Goal: Communication & Community: Answer question/provide support

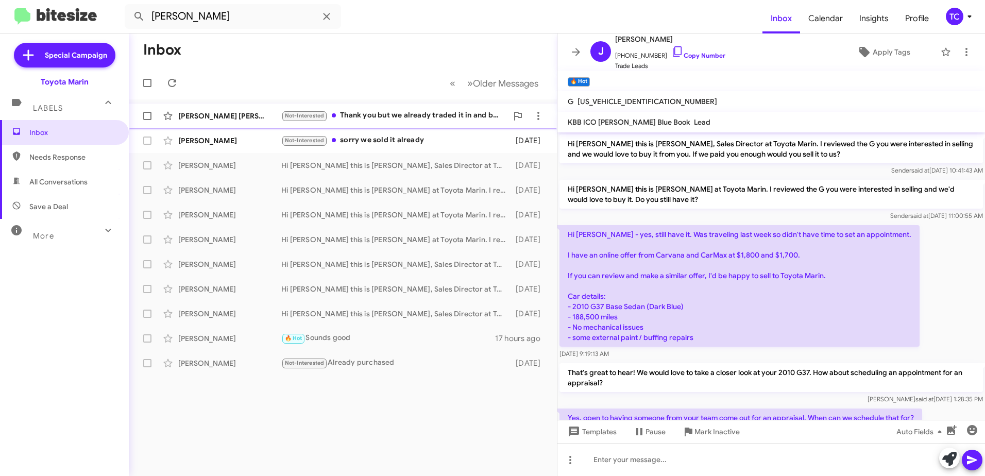
scroll to position [110, 0]
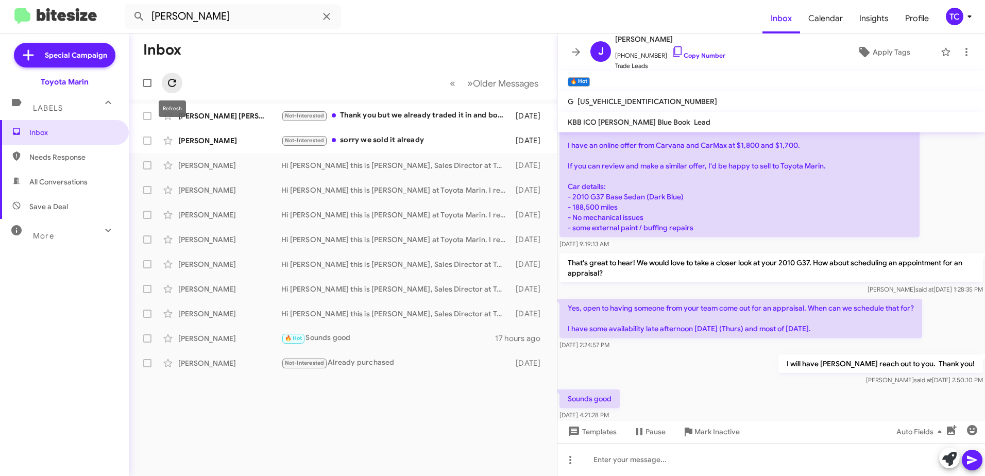
click at [175, 83] on icon at bounding box center [172, 83] width 12 height 12
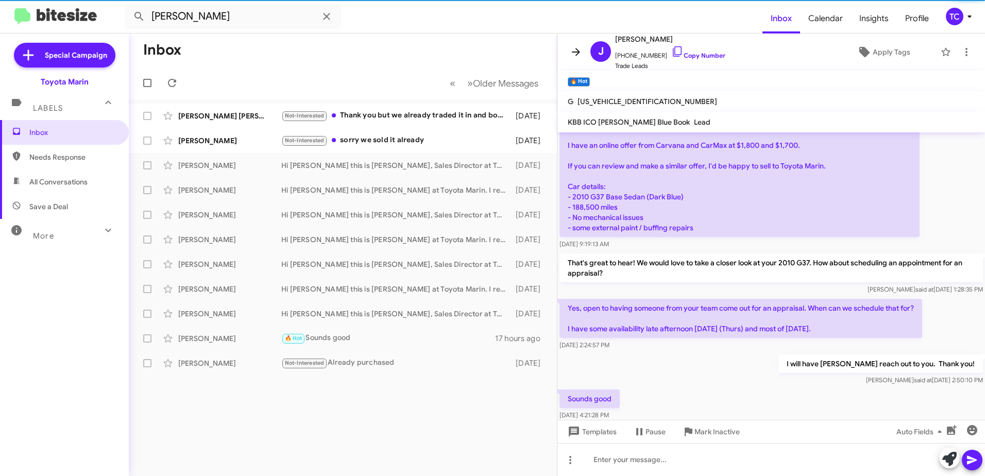
click at [576, 49] on icon at bounding box center [576, 52] width 8 height 8
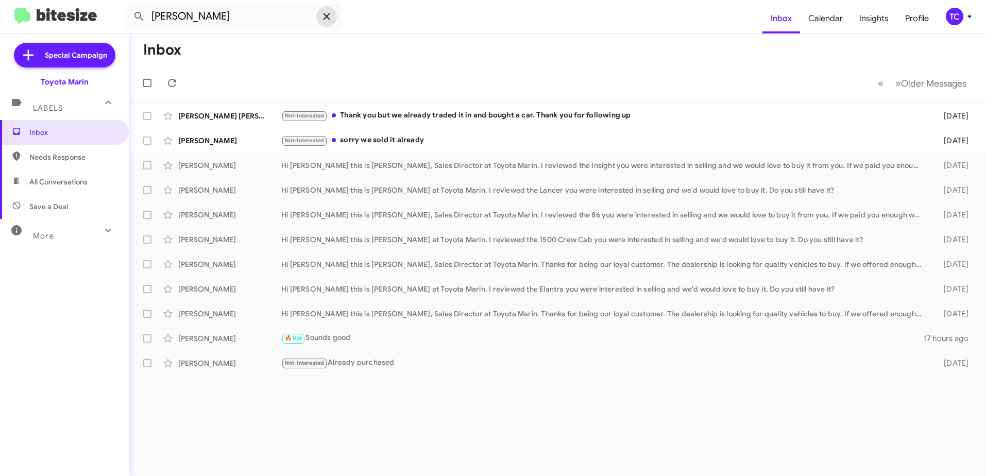
click at [325, 14] on icon at bounding box center [326, 16] width 12 height 12
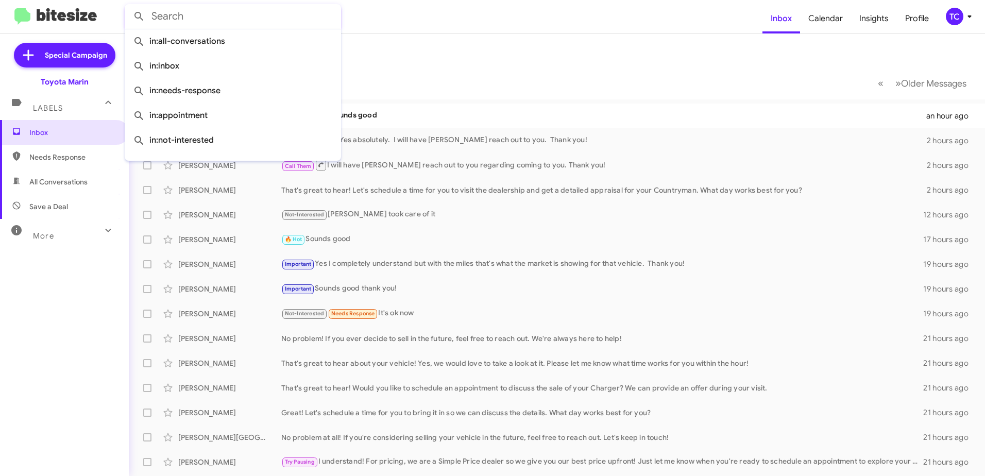
click at [459, 27] on form at bounding box center [444, 16] width 638 height 25
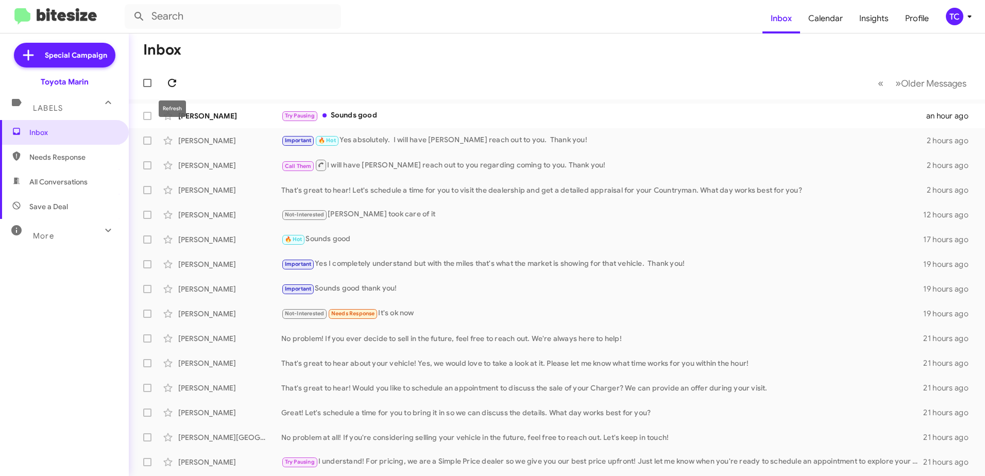
click at [168, 83] on icon at bounding box center [172, 83] width 12 height 12
click at [965, 16] on icon at bounding box center [970, 16] width 12 height 12
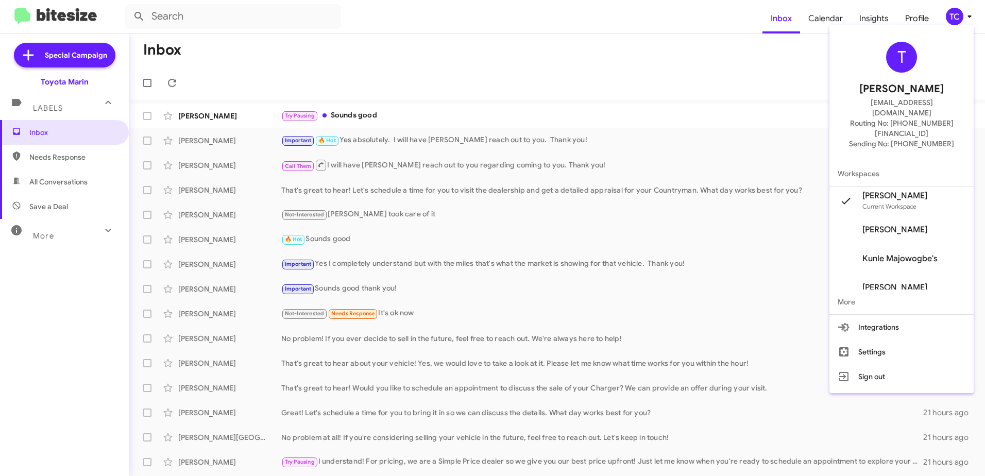
click at [630, 74] on div at bounding box center [492, 238] width 985 height 476
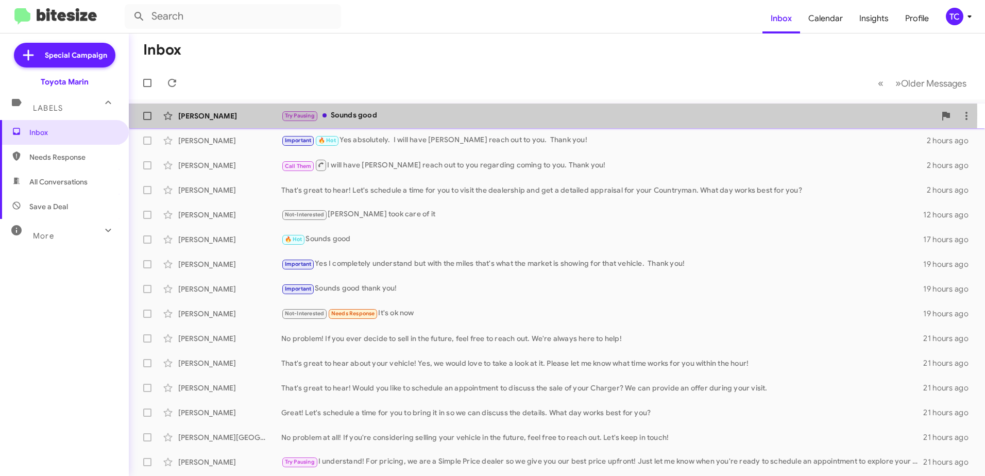
click at [380, 114] on div "Try Pausing Sounds good" at bounding box center [608, 116] width 654 height 12
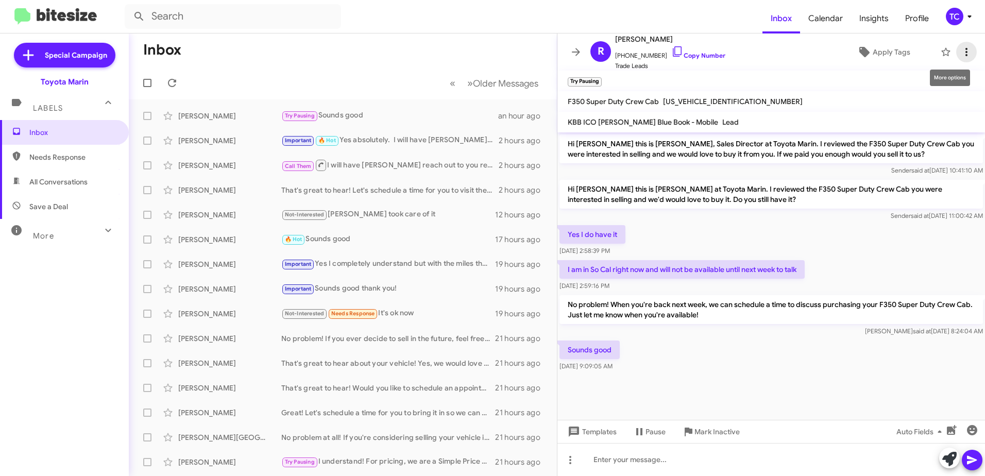
click at [960, 52] on icon at bounding box center [966, 52] width 12 height 12
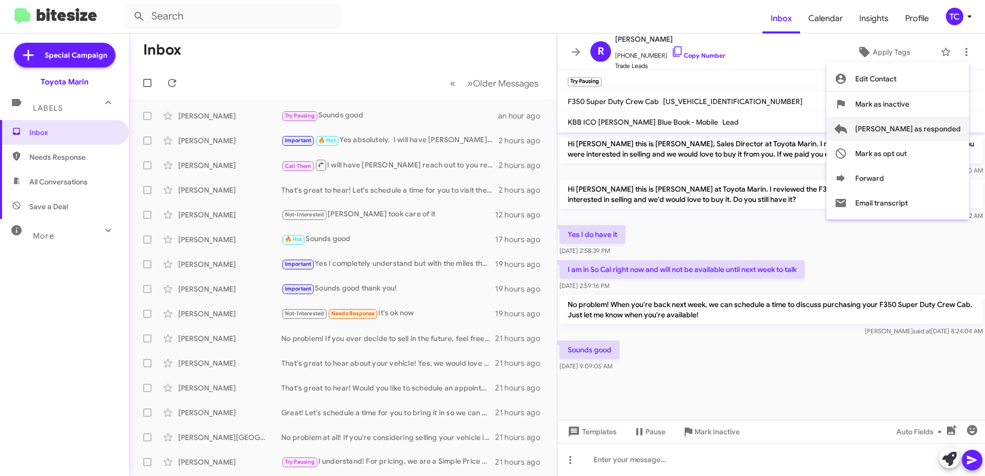
click at [911, 126] on span "[PERSON_NAME] as responded" at bounding box center [908, 128] width 106 height 25
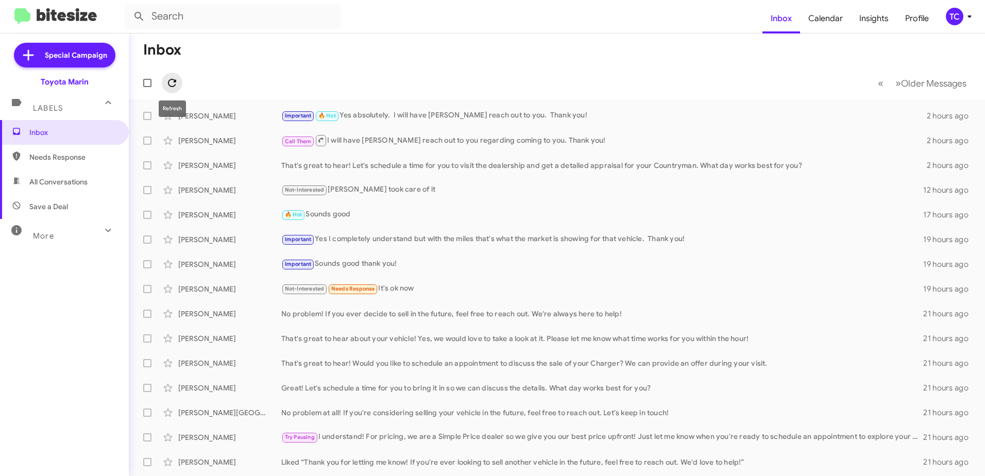
click at [176, 86] on icon at bounding box center [172, 83] width 12 height 12
click at [166, 82] on icon at bounding box center [172, 83] width 12 height 12
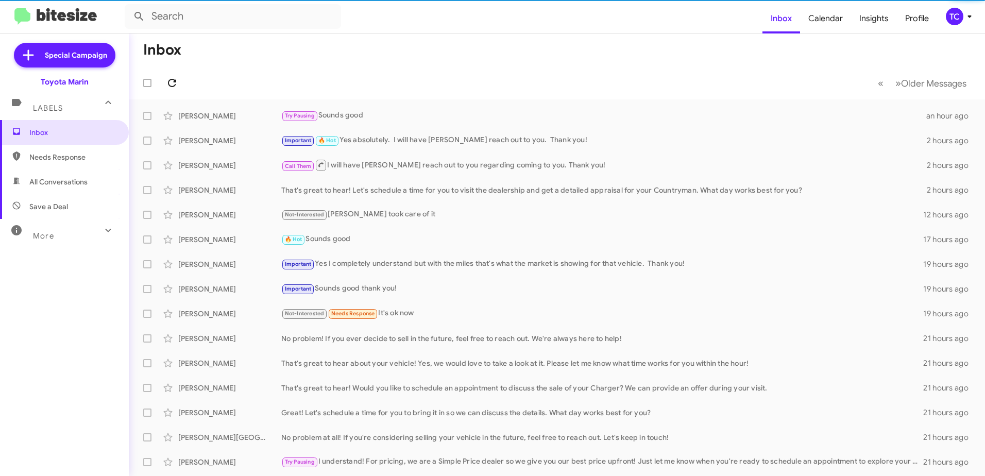
click at [166, 82] on icon at bounding box center [172, 83] width 12 height 12
